Goal: Transaction & Acquisition: Subscribe to service/newsletter

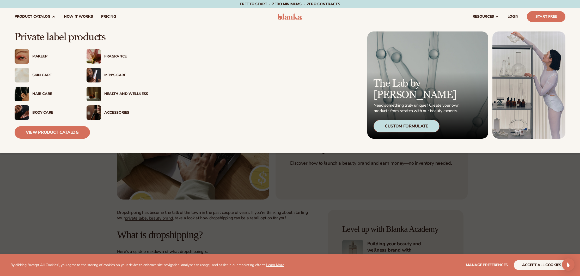
click at [44, 57] on div "Makeup" at bounding box center [54, 56] width 44 height 4
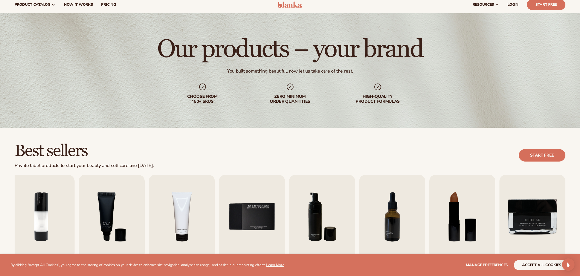
scroll to position [113, 0]
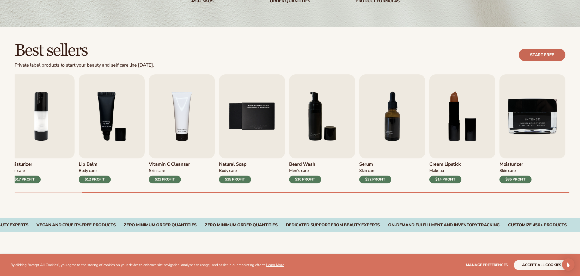
click at [552, 56] on link "Start free" at bounding box center [542, 55] width 47 height 13
